Goal: Transaction & Acquisition: Purchase product/service

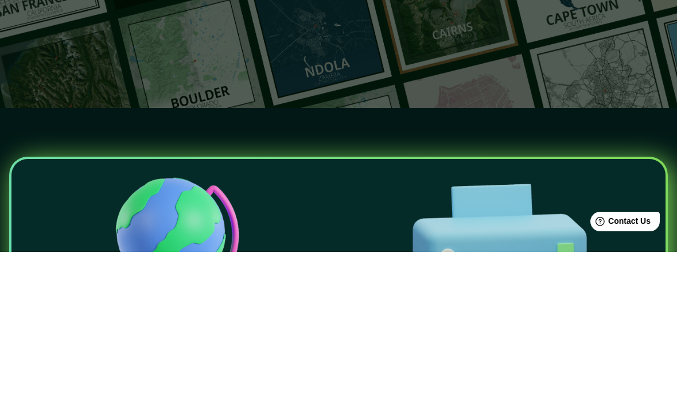
click at [280, 95] on input "text" at bounding box center [212, 92] width 321 height 13
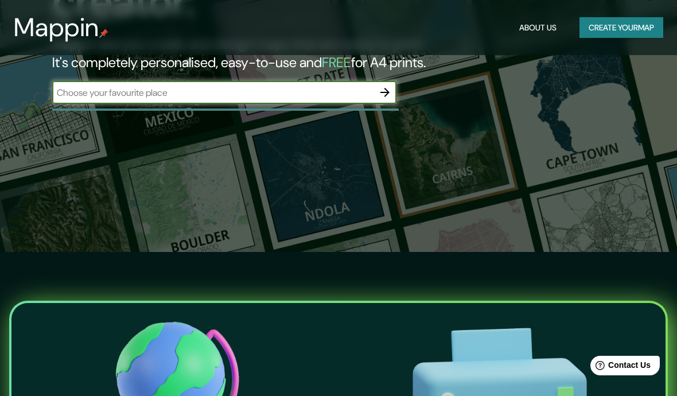
click at [622, 125] on div "The first affordable map creator. Mappin lets you create and design maps that a…" at bounding box center [338, 54] width 677 height 396
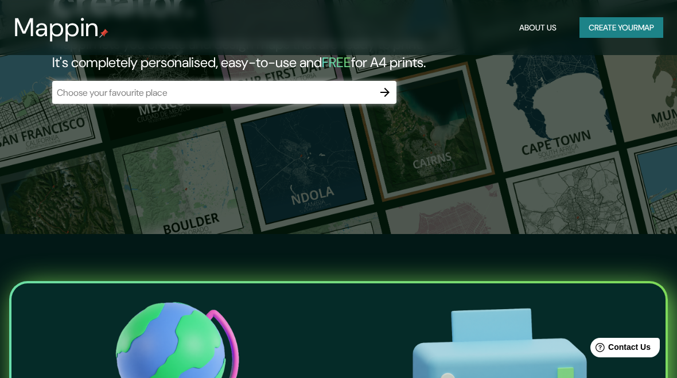
click at [109, 96] on input "text" at bounding box center [212, 92] width 321 height 13
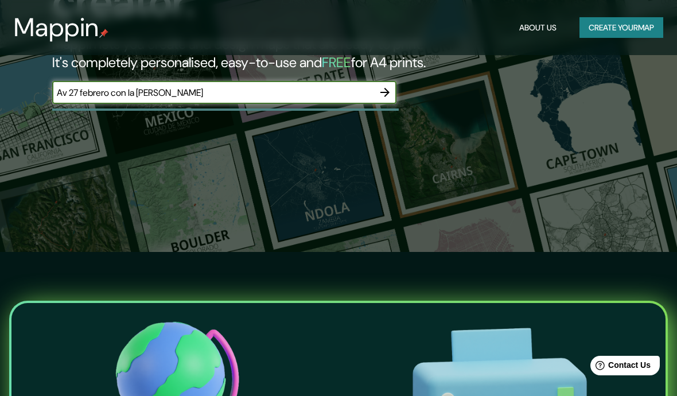
type input "Av 27 febrero con la av Jimenez moya"
click at [387, 91] on icon "button" at bounding box center [385, 92] width 9 height 9
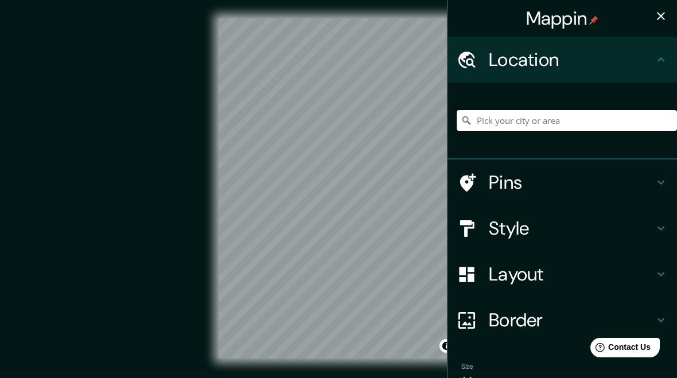
click at [607, 122] on input "Pick your city or area" at bounding box center [567, 120] width 220 height 21
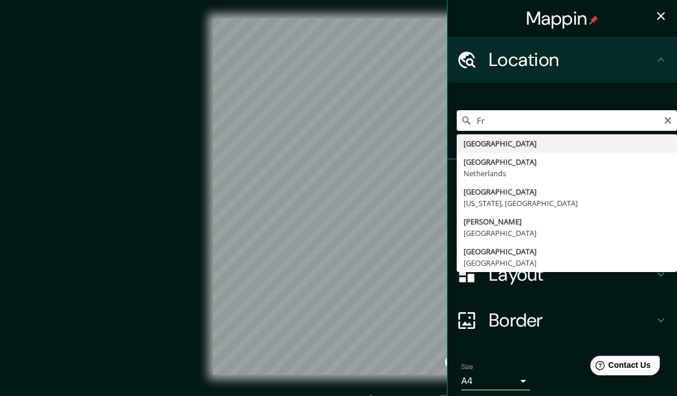
type input "F"
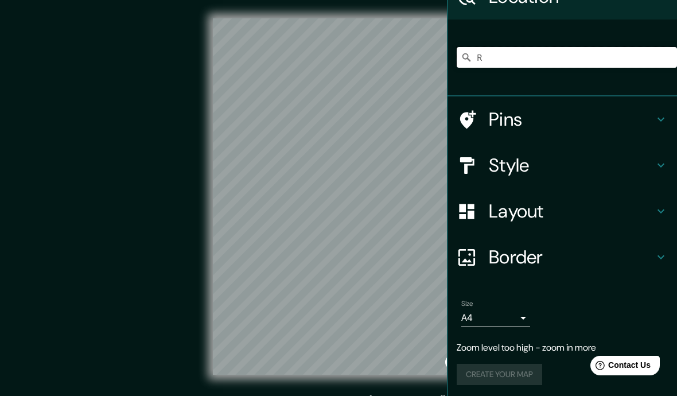
scroll to position [63, 0]
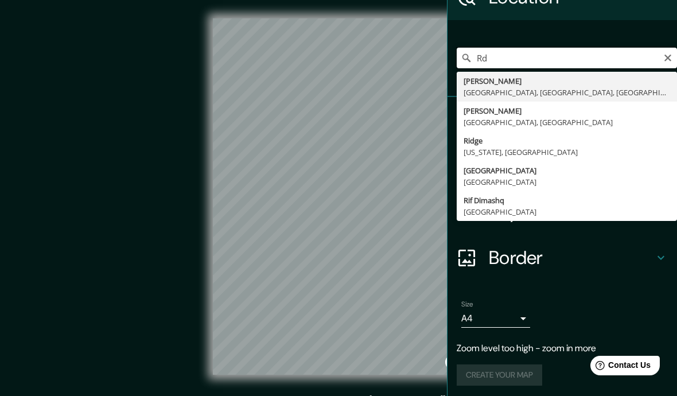
type input "R"
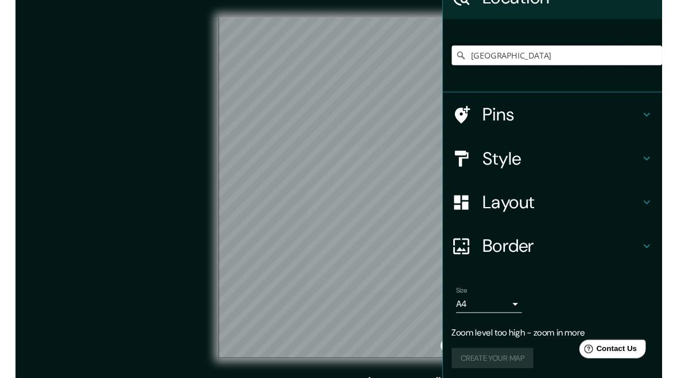
scroll to position [40, 0]
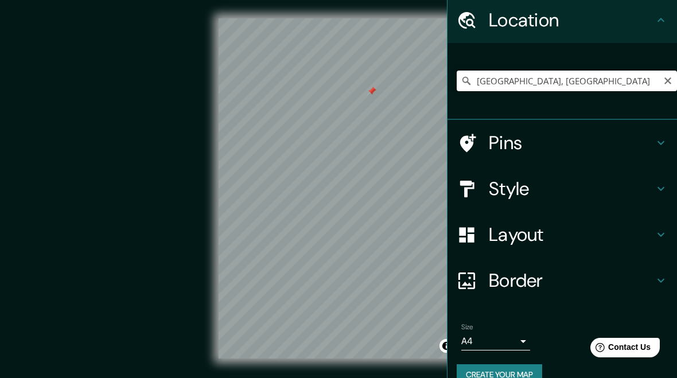
click at [613, 87] on input "Distrito Nacional, Dominican Republic" at bounding box center [567, 81] width 220 height 21
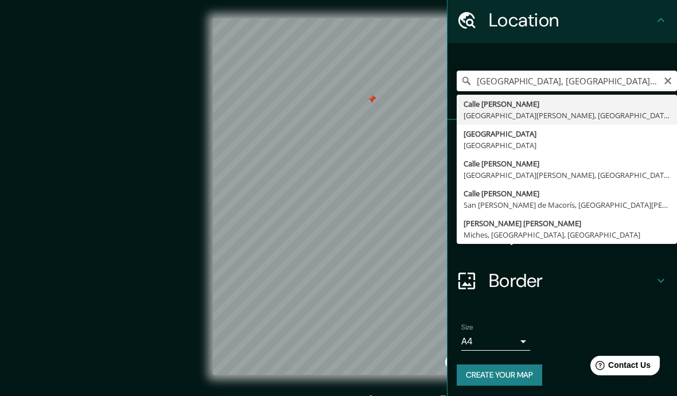
type input "Calle Julia G. Madsen, Santo Domingo, Distrito Nacional, Dominican Republic"
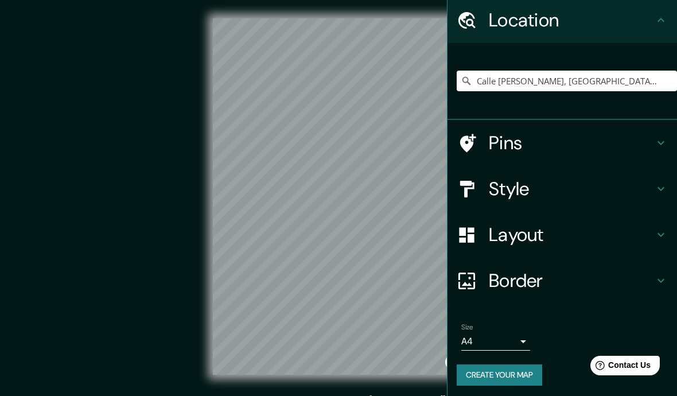
click at [151, 113] on div "© Mapbox © OpenStreetMap Improve this map" at bounding box center [339, 196] width 610 height 356
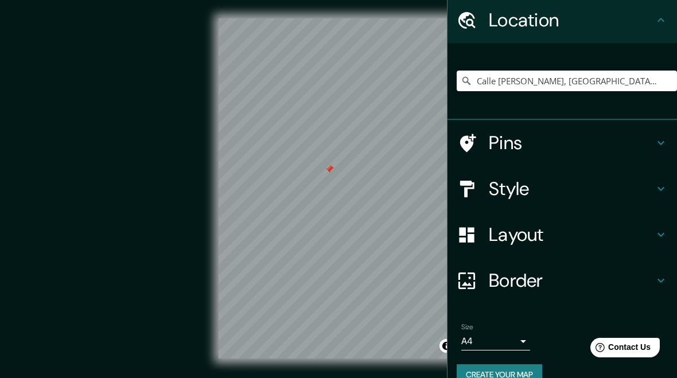
click at [573, 188] on h4 "Style" at bounding box center [571, 188] width 165 height 23
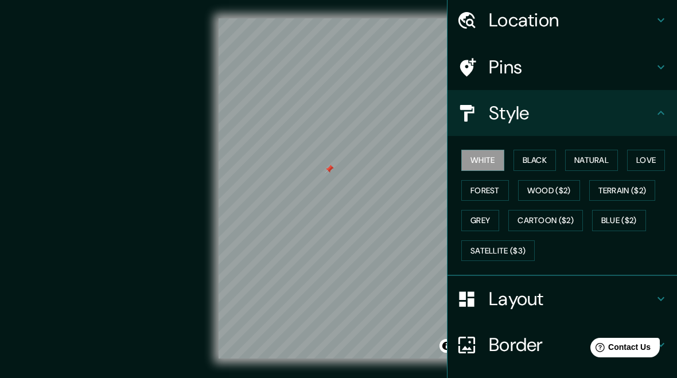
click at [542, 164] on button "Black" at bounding box center [535, 160] width 43 height 21
click at [604, 158] on button "Natural" at bounding box center [591, 160] width 53 height 21
click at [641, 153] on button "Love" at bounding box center [646, 160] width 38 height 21
click at [551, 186] on button "Wood ($2)" at bounding box center [549, 190] width 62 height 21
click at [489, 188] on button "Forest" at bounding box center [486, 190] width 48 height 21
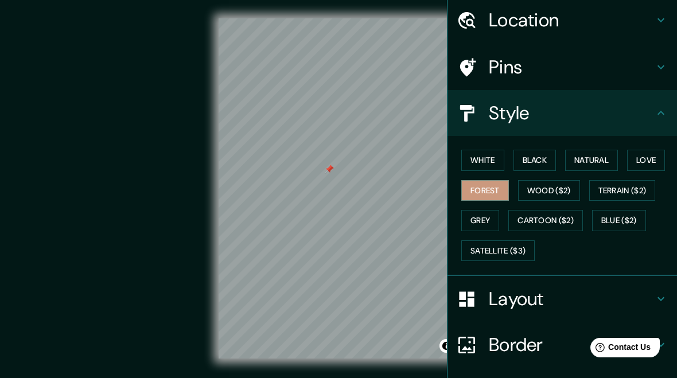
click at [494, 160] on button "White" at bounding box center [483, 160] width 43 height 21
click at [487, 184] on button "Forest" at bounding box center [486, 190] width 48 height 21
click at [497, 158] on button "White" at bounding box center [483, 160] width 43 height 21
click at [550, 292] on h4 "Layout" at bounding box center [571, 299] width 165 height 23
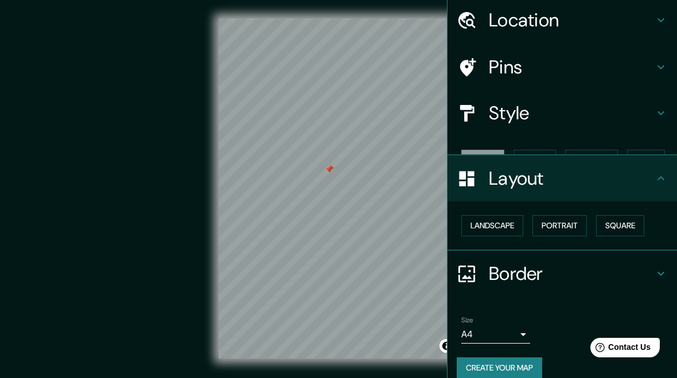
scroll to position [31, 0]
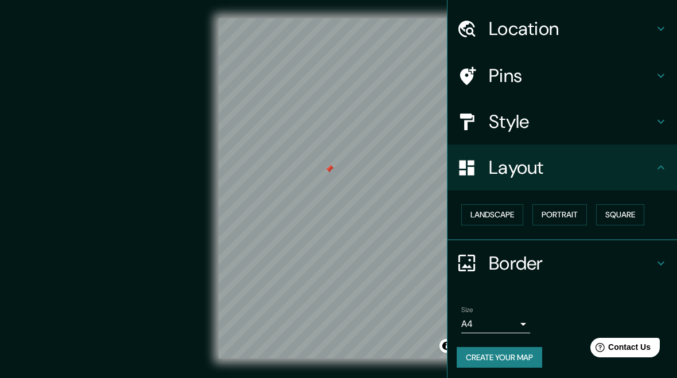
click at [516, 322] on body "Mappin Location Calle Julia G. Madsen, Santo Domingo, Distrito Nacional, Domini…" at bounding box center [338, 189] width 677 height 378
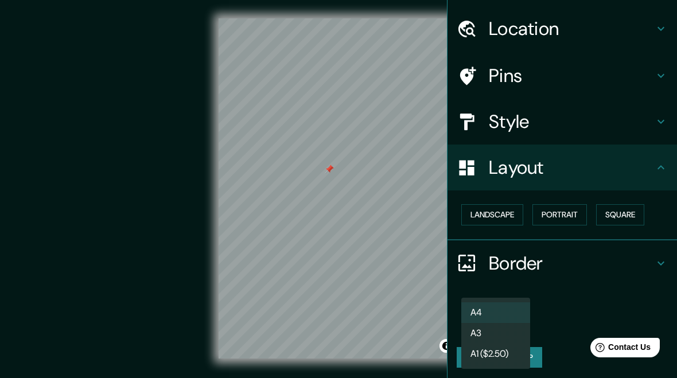
click at [507, 327] on li "A3" at bounding box center [496, 333] width 69 height 21
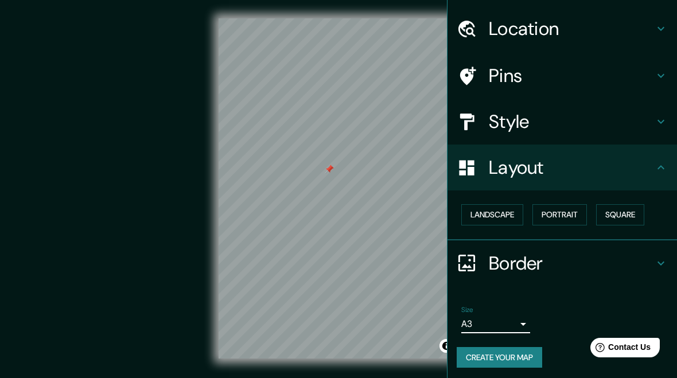
click at [507, 216] on button "Landscape" at bounding box center [493, 214] width 62 height 21
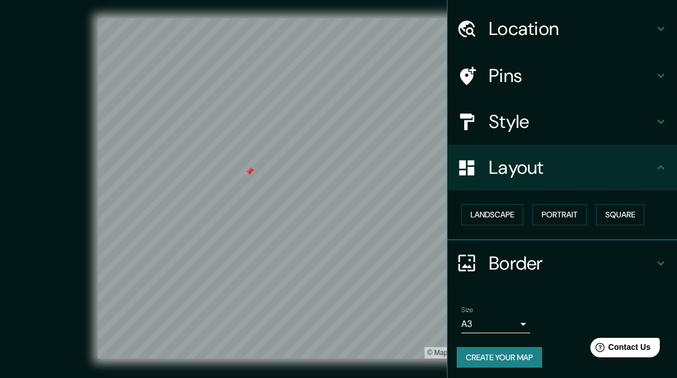
click at [567, 206] on button "Portrait" at bounding box center [560, 214] width 55 height 21
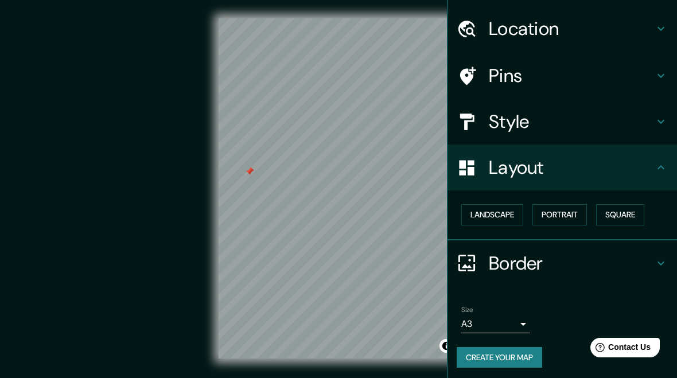
click at [623, 218] on button "Square" at bounding box center [620, 214] width 48 height 21
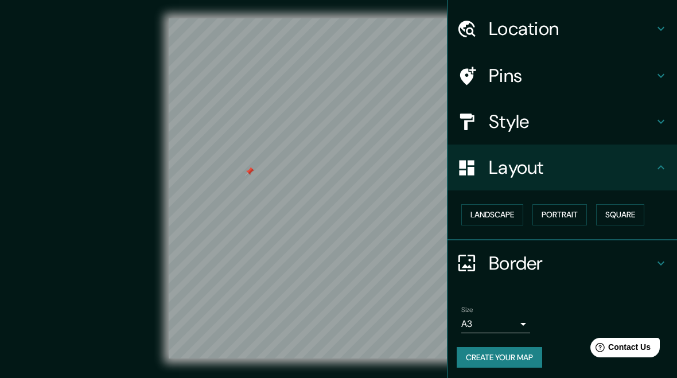
click at [499, 210] on button "Landscape" at bounding box center [493, 214] width 62 height 21
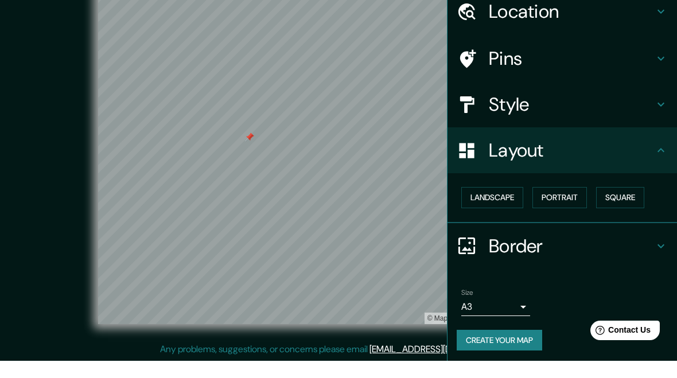
scroll to position [46, 0]
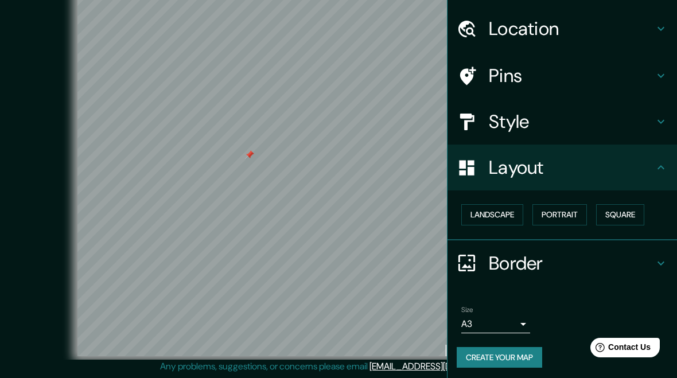
click at [521, 319] on body "Mappin Location Calle Julia G. Madsen, Santo Domingo, Distrito Nacional, Domini…" at bounding box center [338, 172] width 677 height 378
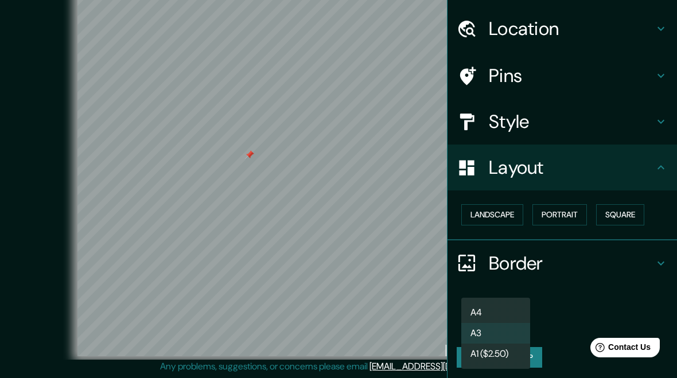
click at [503, 350] on li "A1 ($2.50)" at bounding box center [496, 354] width 69 height 21
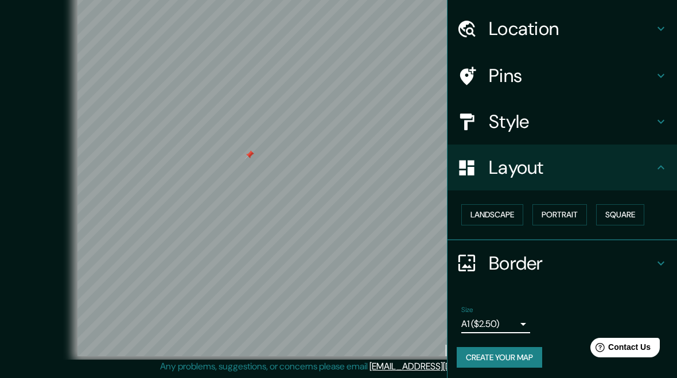
click at [518, 313] on body "Mappin Location Calle Julia G. Madsen, Santo Domingo, Distrito Nacional, Domini…" at bounding box center [338, 172] width 677 height 378
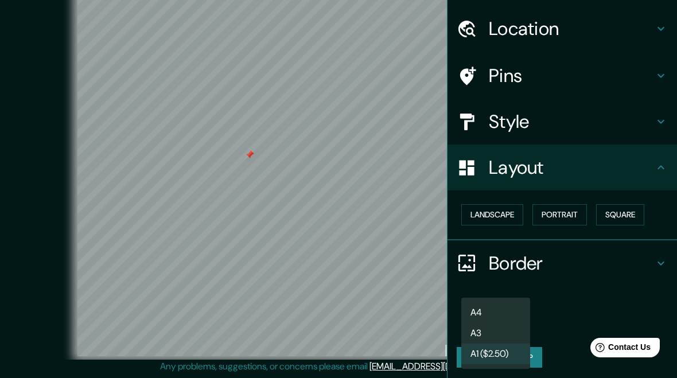
click at [514, 326] on li "A3" at bounding box center [496, 333] width 69 height 21
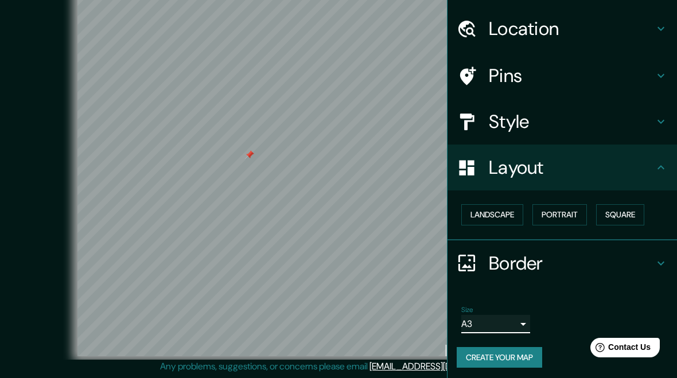
type input "a4"
click at [639, 122] on h4 "Style" at bounding box center [571, 121] width 165 height 23
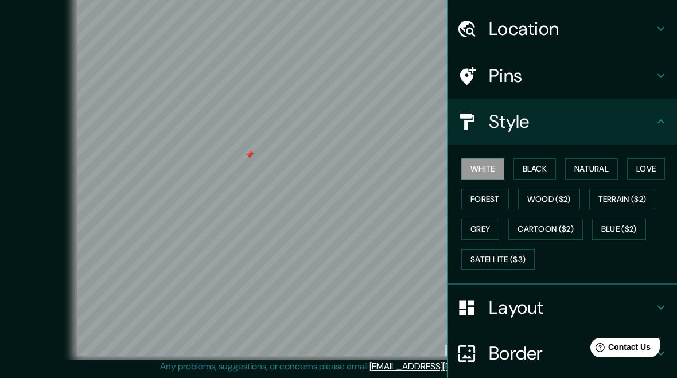
click at [537, 169] on button "Black" at bounding box center [535, 168] width 43 height 21
click at [655, 162] on button "Love" at bounding box center [646, 168] width 38 height 21
click at [591, 168] on button "Natural" at bounding box center [591, 168] width 53 height 21
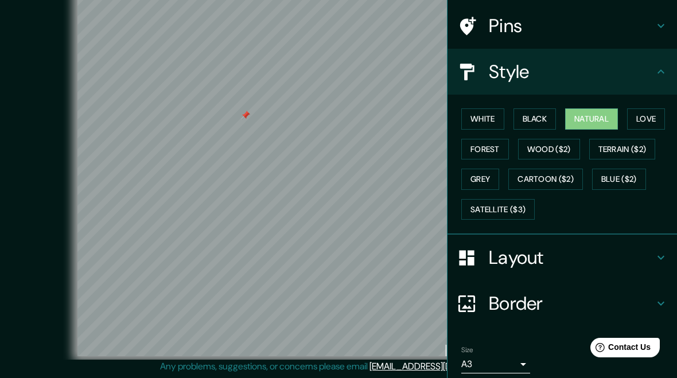
scroll to position [82, 0]
click at [487, 149] on button "Forest" at bounding box center [486, 148] width 48 height 21
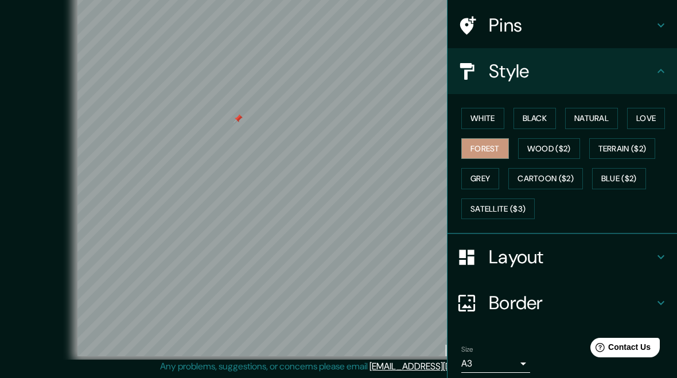
click at [499, 120] on button "White" at bounding box center [483, 118] width 43 height 21
click at [546, 122] on button "Black" at bounding box center [535, 118] width 43 height 21
click at [483, 119] on button "White" at bounding box center [483, 118] width 43 height 21
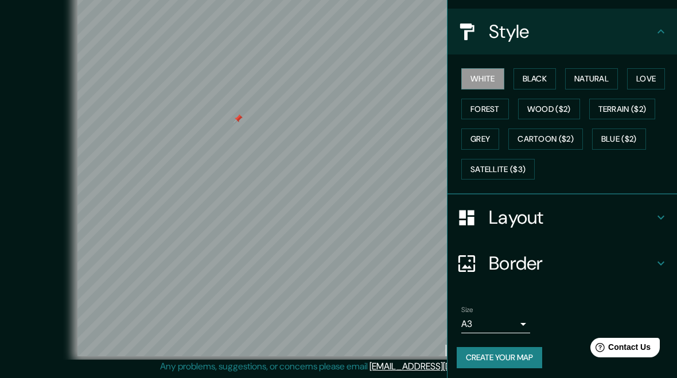
scroll to position [121, 0]
click at [526, 348] on button "Create your map" at bounding box center [500, 358] width 86 height 21
